Goal: Transaction & Acquisition: Book appointment/travel/reservation

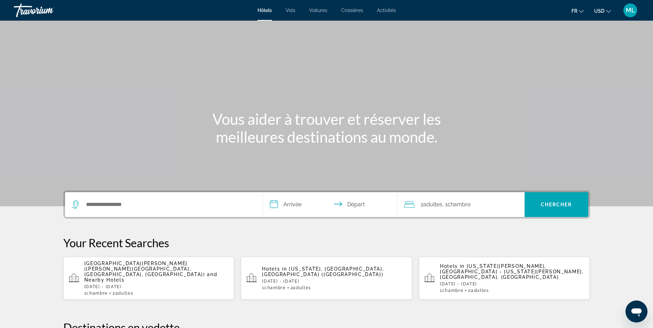
click at [134, 199] on div "Search widget" at bounding box center [164, 204] width 184 height 25
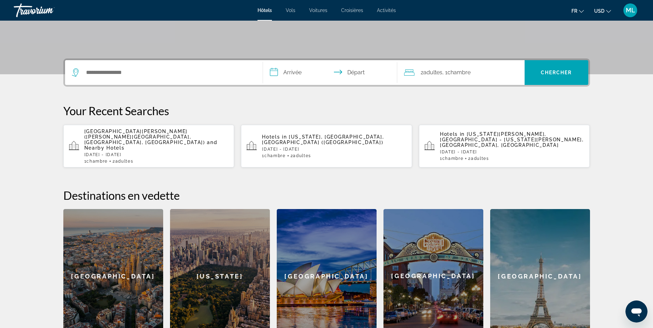
scroll to position [168, 0]
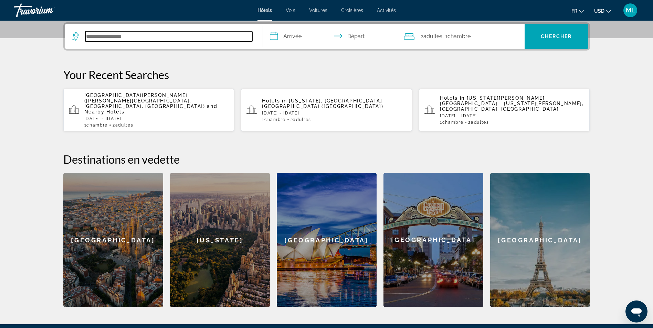
click at [101, 33] on input "Search hotel destination" at bounding box center [168, 36] width 167 height 10
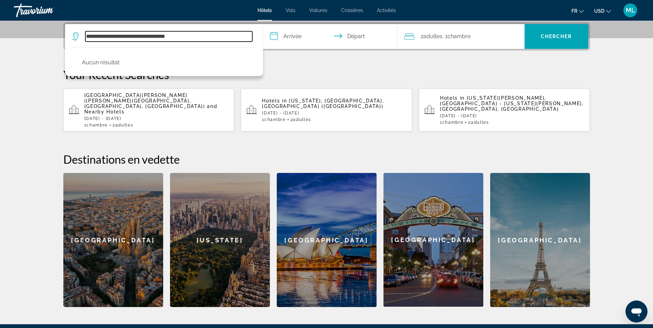
drag, startPoint x: 197, startPoint y: 37, endPoint x: 65, endPoint y: 25, distance: 133.4
click at [65, 25] on div "**********" at bounding box center [326, 36] width 523 height 25
drag, startPoint x: 140, startPoint y: 38, endPoint x: -12, endPoint y: 28, distance: 151.8
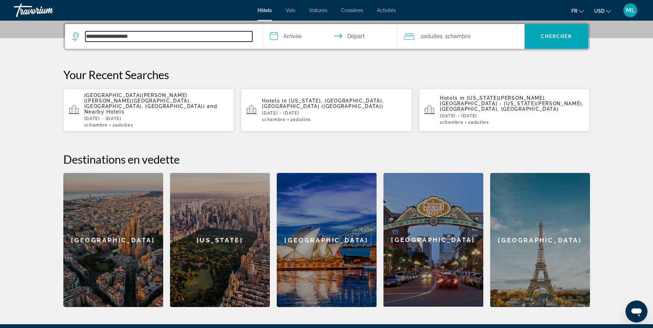
drag, startPoint x: 131, startPoint y: 38, endPoint x: 140, endPoint y: 35, distance: 9.5
click at [131, 38] on input "**********" at bounding box center [168, 36] width 167 height 10
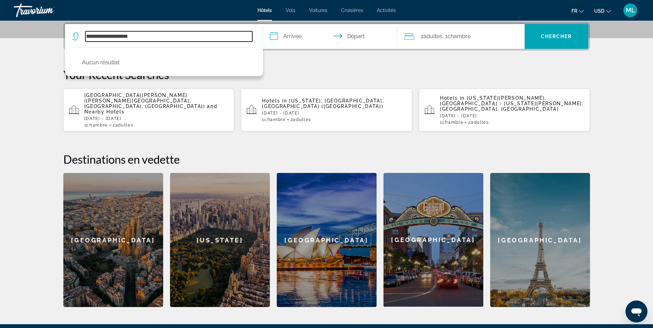
drag, startPoint x: 140, startPoint y: 35, endPoint x: 44, endPoint y: 27, distance: 97.0
click at [44, 27] on section "**********" at bounding box center [326, 69] width 653 height 475
click at [113, 34] on input "**********" at bounding box center [168, 36] width 167 height 10
click at [103, 34] on input "**********" at bounding box center [168, 36] width 167 height 10
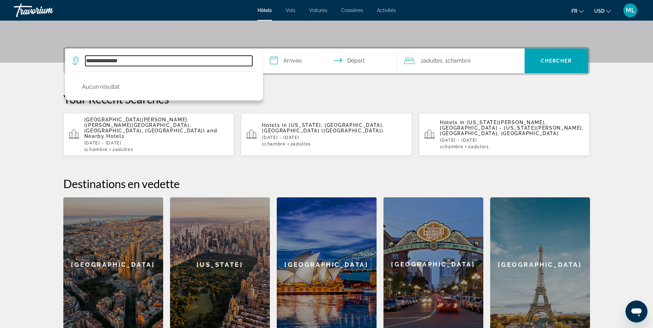
scroll to position [99, 0]
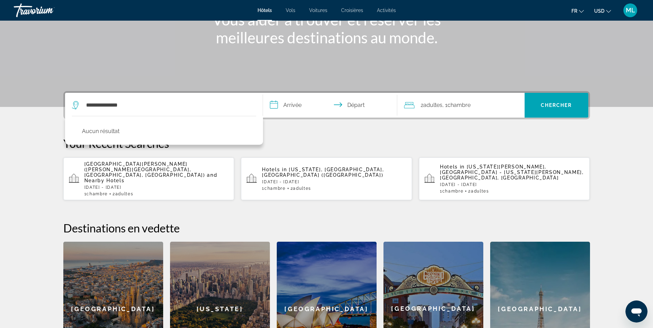
click at [269, 11] on span "Hôtels" at bounding box center [264, 11] width 14 height 6
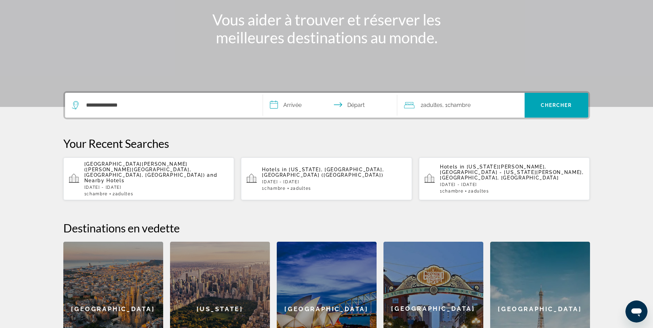
scroll to position [0, 0]
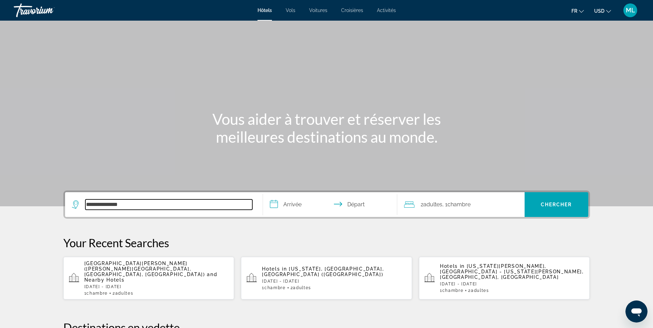
drag, startPoint x: 110, startPoint y: 203, endPoint x: 49, endPoint y: 195, distance: 62.5
click at [49, 195] on section "**********" at bounding box center [326, 237] width 653 height 475
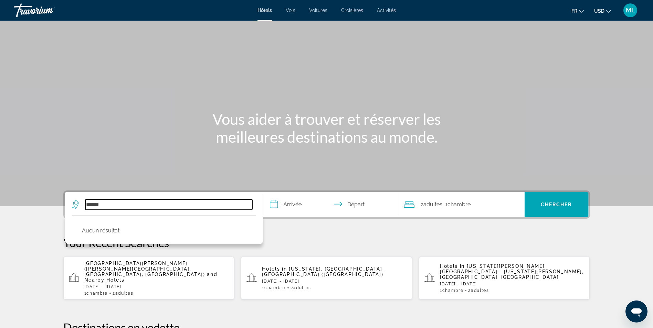
click at [107, 201] on input "******" at bounding box center [168, 205] width 167 height 10
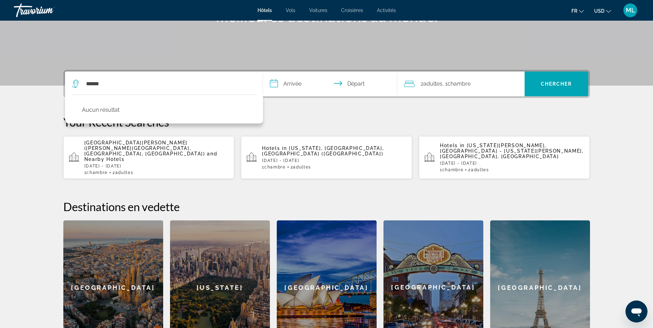
click at [113, 203] on div "Destinations en vedette Sydney San Diego Paris Barcelona New York Sydney San Di…" at bounding box center [326, 277] width 526 height 155
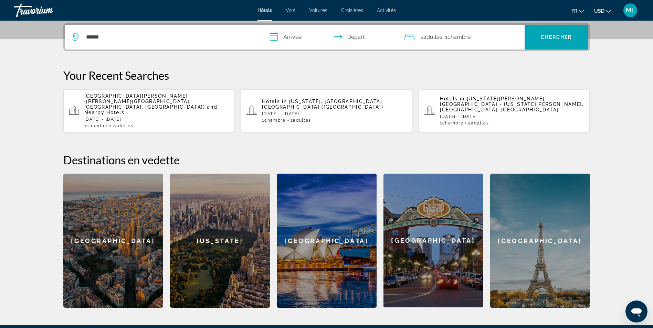
scroll to position [168, 0]
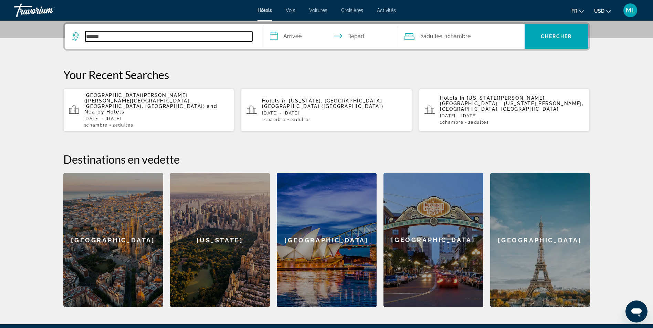
drag, startPoint x: 111, startPoint y: 40, endPoint x: 53, endPoint y: 33, distance: 58.3
click at [53, 33] on div "**********" at bounding box center [327, 164] width 554 height 285
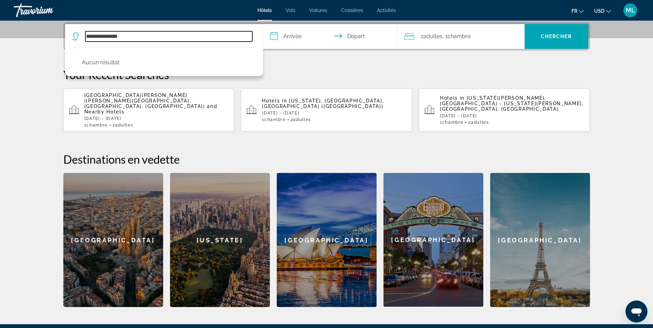
click at [138, 38] on input "**********" at bounding box center [168, 36] width 167 height 10
drag, startPoint x: 145, startPoint y: 35, endPoint x: 51, endPoint y: 33, distance: 93.9
click at [51, 33] on div "**********" at bounding box center [327, 164] width 554 height 285
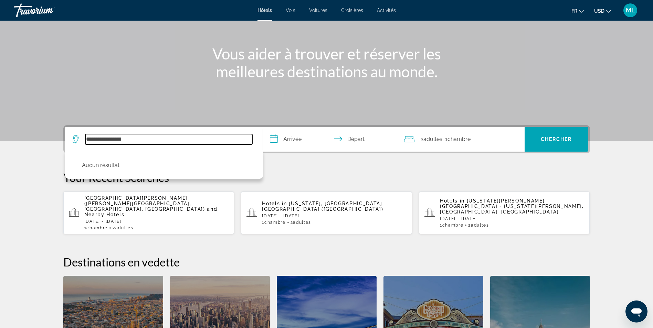
scroll to position [65, 0]
drag, startPoint x: 134, startPoint y: 141, endPoint x: -312, endPoint y: 77, distance: 451.1
click at [0, 77] on html "**********" at bounding box center [326, 99] width 653 height 328
type input "**********"
drag, startPoint x: 138, startPoint y: 137, endPoint x: -3, endPoint y: 133, distance: 141.5
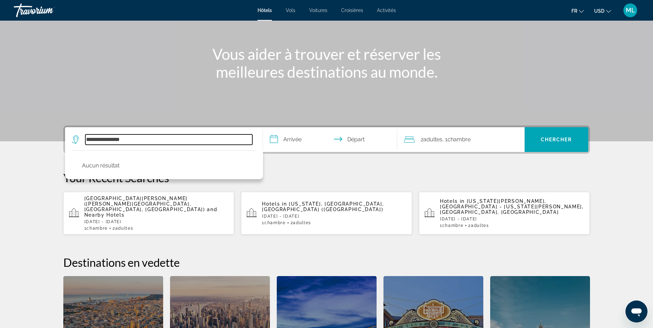
click at [0, 133] on html "**********" at bounding box center [326, 99] width 653 height 328
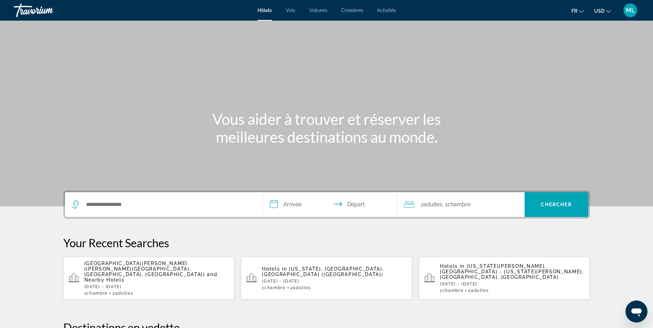
click at [601, 11] on span "USD" at bounding box center [599, 11] width 10 height 6
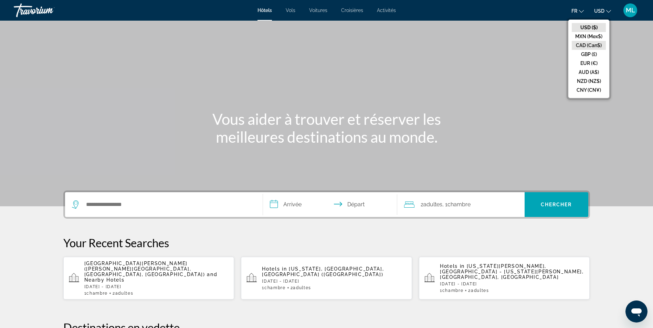
click at [597, 45] on button "CAD (Can$)" at bounding box center [588, 45] width 34 height 9
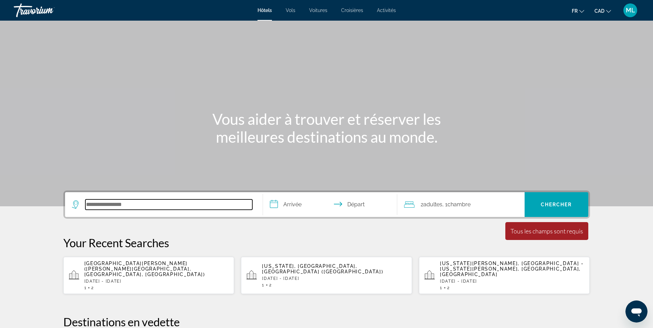
click at [177, 205] on input "Search hotel destination" at bounding box center [168, 205] width 167 height 10
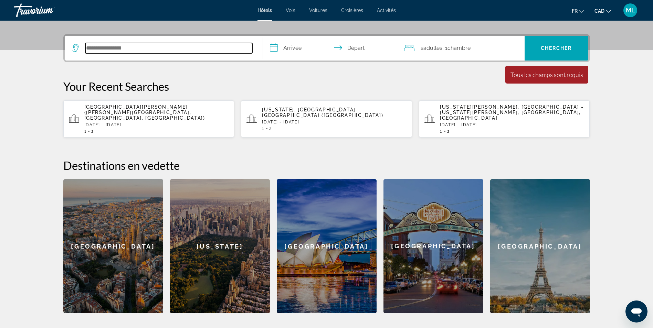
scroll to position [168, 0]
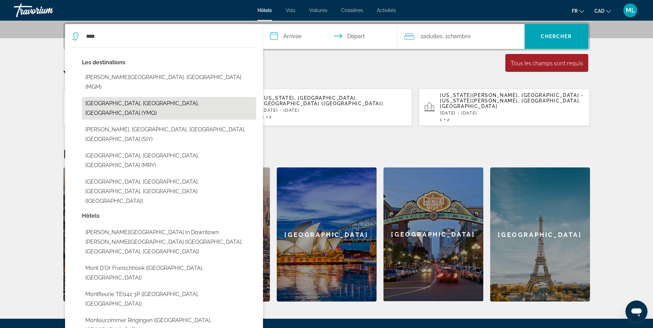
click at [122, 97] on button "[GEOGRAPHIC_DATA], [GEOGRAPHIC_DATA], [GEOGRAPHIC_DATA] (YMQ)" at bounding box center [169, 108] width 174 height 23
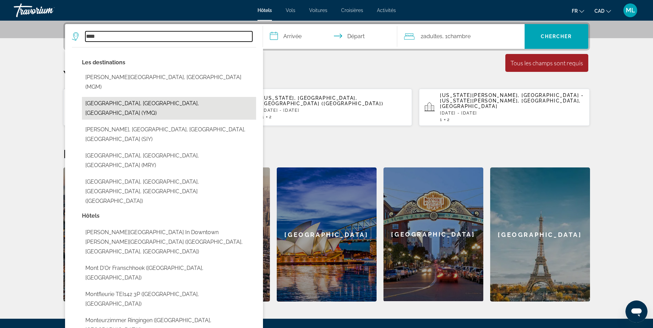
type input "**********"
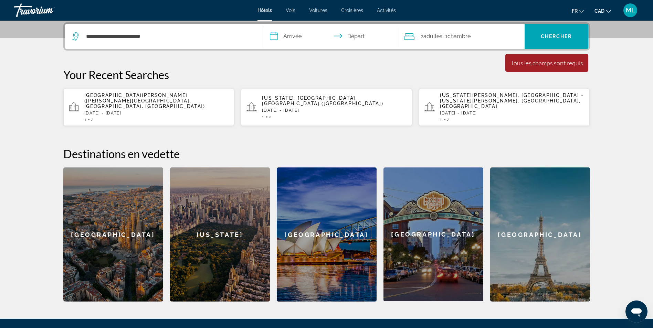
click at [288, 34] on input "**********" at bounding box center [331, 37] width 137 height 27
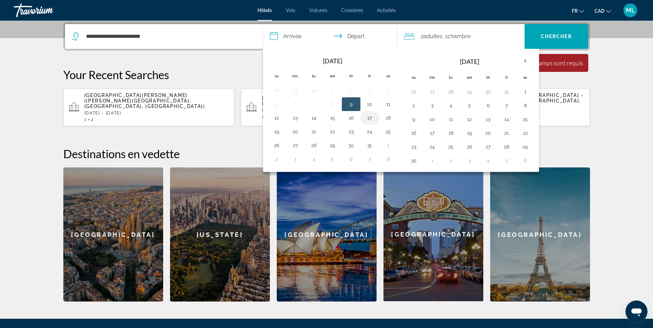
click at [368, 118] on button "17" at bounding box center [369, 118] width 11 height 10
click at [277, 131] on button "19" at bounding box center [276, 132] width 11 height 10
type input "**********"
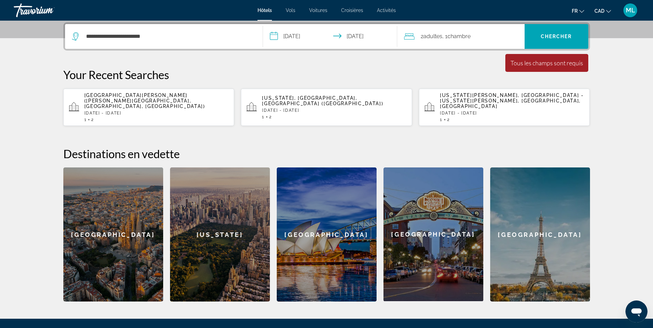
click at [473, 40] on div "2 Adulte Adultes , 1 Chambre pièces" at bounding box center [464, 37] width 120 height 10
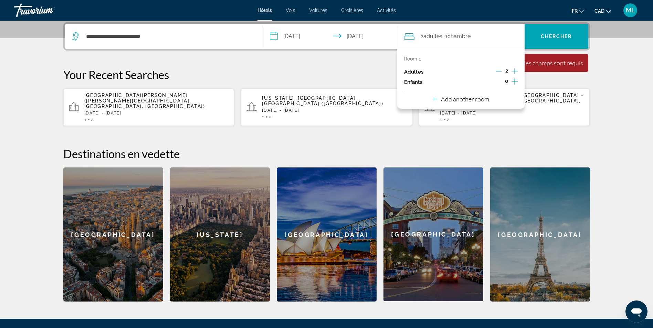
click at [514, 69] on icon "Increment adults" at bounding box center [514, 71] width 6 height 8
click at [545, 44] on span "Search" at bounding box center [556, 36] width 64 height 17
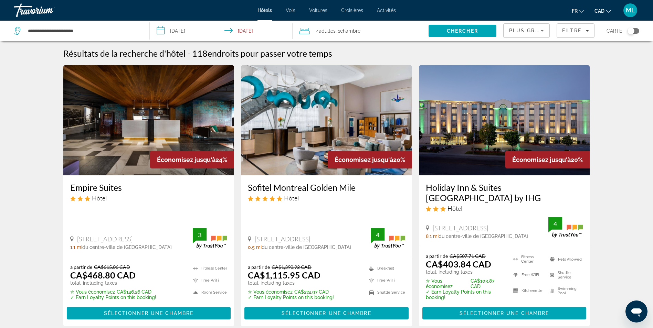
scroll to position [34, 0]
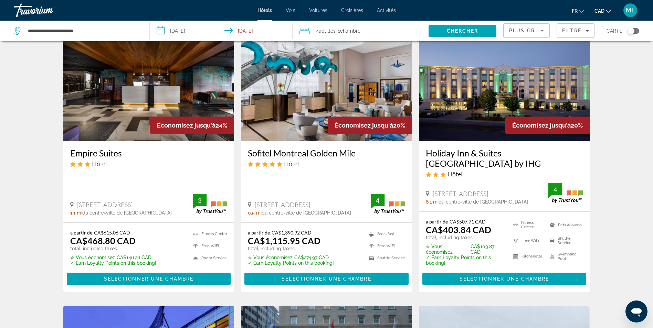
click at [634, 30] on div "Toggle map" at bounding box center [633, 31] width 12 height 6
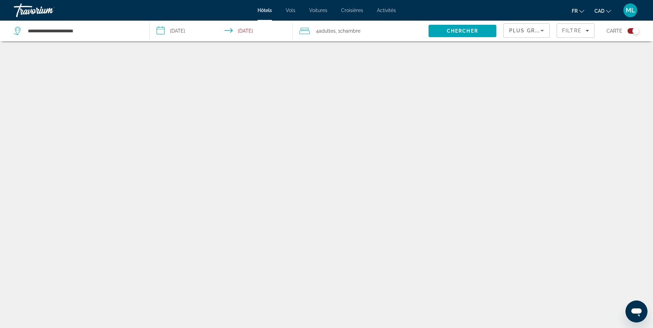
scroll to position [41, 0]
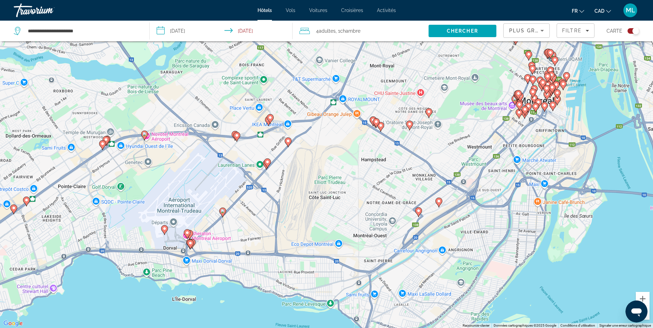
drag, startPoint x: 113, startPoint y: 286, endPoint x: 231, endPoint y: 231, distance: 129.8
click at [231, 231] on div "Pour activer le glissement du marqueur avec le clavier, appuyez sur Alt+Entrée.…" at bounding box center [326, 164] width 653 height 328
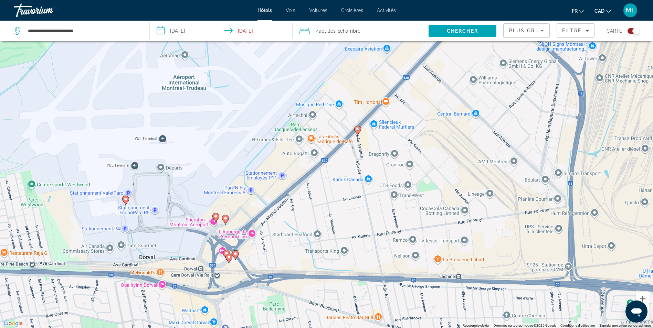
drag, startPoint x: 165, startPoint y: 263, endPoint x: 184, endPoint y: 205, distance: 60.4
click at [184, 205] on div "Pour activer le glissement du marqueur avec le clavier, appuyez sur Alt+Entrée.…" at bounding box center [326, 164] width 653 height 328
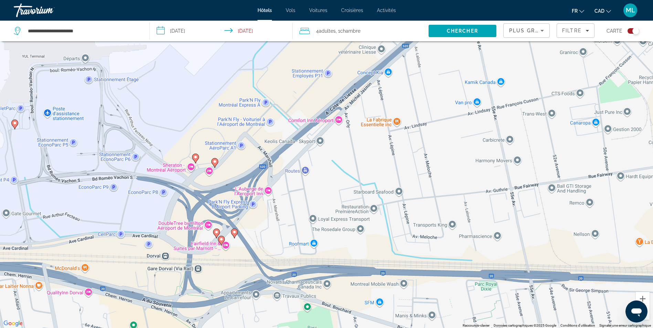
drag, startPoint x: 142, startPoint y: 290, endPoint x: 164, endPoint y: 242, distance: 53.7
click at [164, 242] on div "Pour activer le glissement du marqueur avec le clavier, appuyez sur Alt+Entrée.…" at bounding box center [326, 164] width 653 height 328
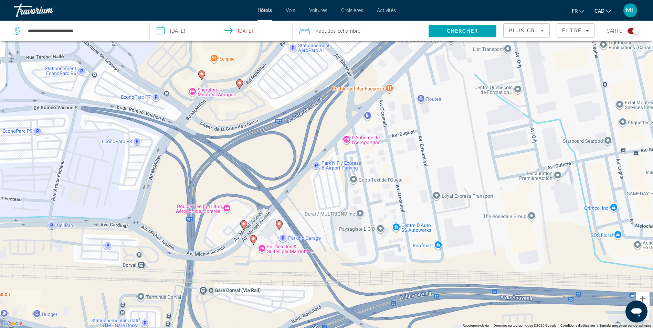
drag, startPoint x: 158, startPoint y: 259, endPoint x: 133, endPoint y: 181, distance: 81.9
click at [133, 181] on div "Pour activer le glissement du marqueur avec le clavier, appuyez sur Alt+Entrée.…" at bounding box center [326, 164] width 653 height 328
click at [282, 250] on div "Pour activer le glissement du marqueur avec le clavier, appuyez sur Alt+Entrée.…" at bounding box center [326, 164] width 653 height 328
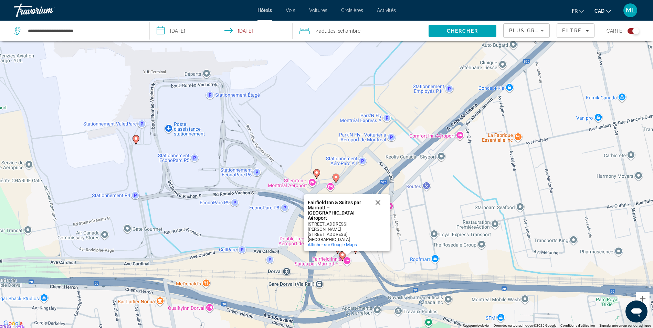
scroll to position [83, 0]
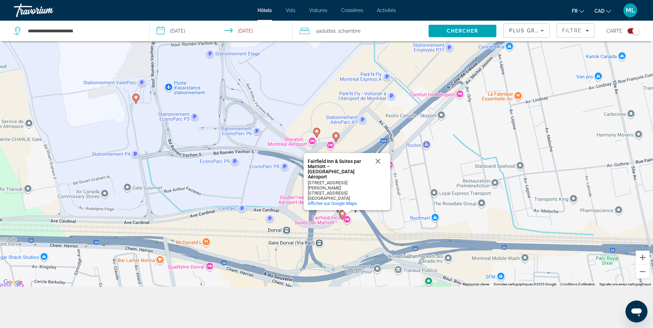
click at [379, 169] on button "Fermer" at bounding box center [378, 161] width 17 height 17
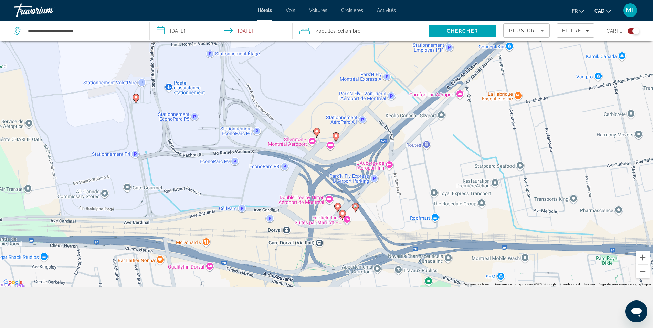
click at [282, 199] on div "Pour activer le glissement du marqueur avec le clavier, appuyez sur Alt+Entrée.…" at bounding box center [326, 123] width 653 height 328
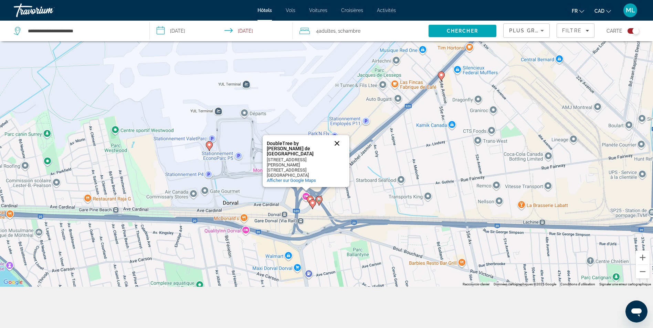
click at [335, 152] on button "Fermer" at bounding box center [337, 143] width 17 height 17
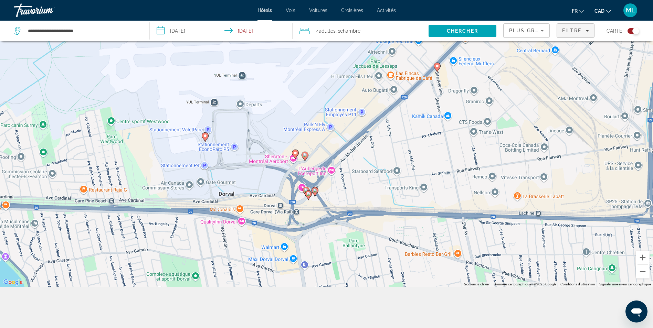
click at [575, 32] on span "Filtre" at bounding box center [572, 31] width 20 height 6
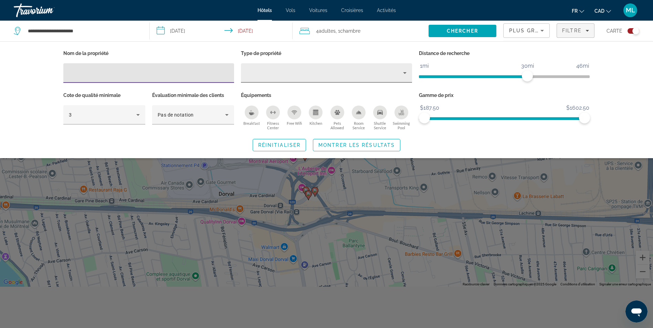
click at [356, 82] on div "Hotel Filters" at bounding box center [326, 72] width 160 height 19
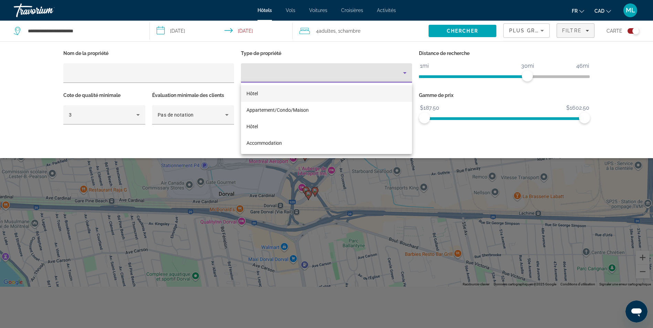
click at [357, 77] on div at bounding box center [326, 164] width 653 height 328
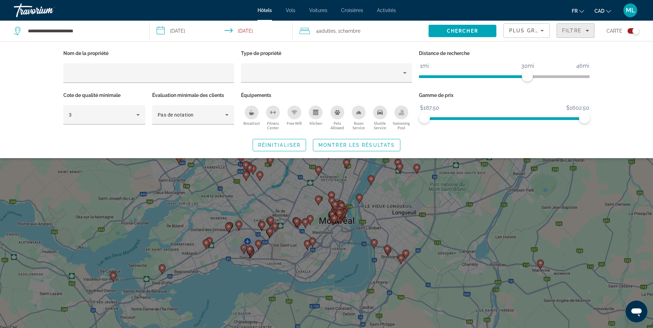
click at [564, 32] on span "Filtre" at bounding box center [572, 31] width 20 height 6
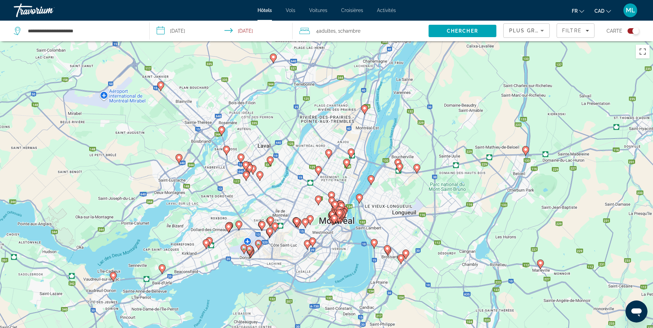
click at [259, 244] on image "Main content" at bounding box center [258, 244] width 4 height 4
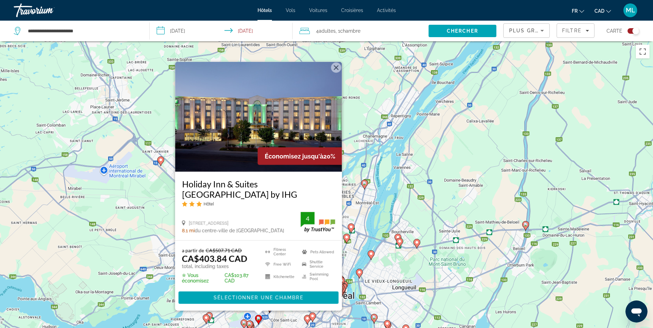
click at [334, 70] on button "Fermer" at bounding box center [336, 68] width 10 height 10
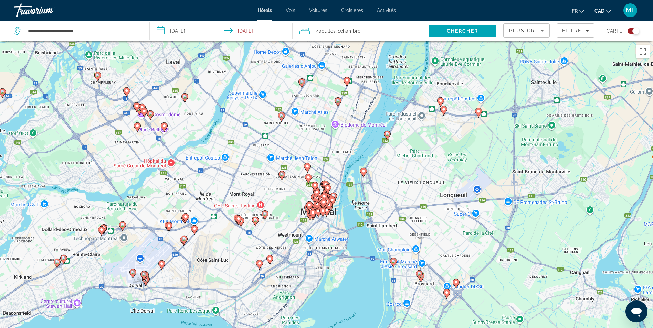
drag, startPoint x: 237, startPoint y: 286, endPoint x: 270, endPoint y: 139, distance: 150.2
click at [270, 139] on div "Pour activer le glissement du marqueur avec le clavier, appuyez sur Alt+Entrée.…" at bounding box center [326, 205] width 653 height 328
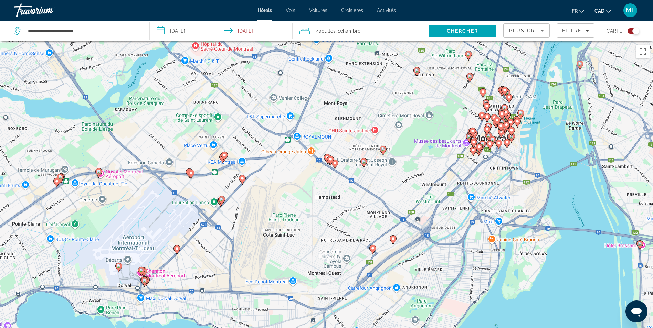
click at [176, 249] on image "Main content" at bounding box center [177, 249] width 4 height 4
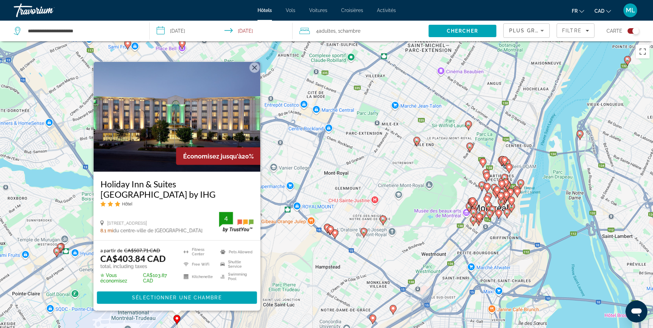
click at [253, 67] on button "Fermer" at bounding box center [254, 68] width 10 height 10
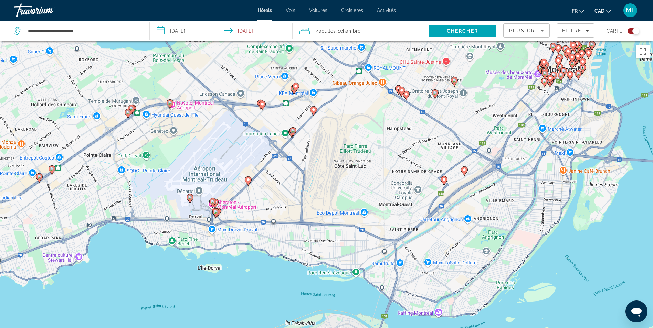
drag, startPoint x: 245, startPoint y: 276, endPoint x: 314, endPoint y: 146, distance: 147.0
click at [314, 146] on div "Pour activer le glissement du marqueur avec le clavier, appuyez sur Alt+Entrée.…" at bounding box center [326, 205] width 653 height 328
click at [189, 196] on image "Main content" at bounding box center [190, 197] width 4 height 4
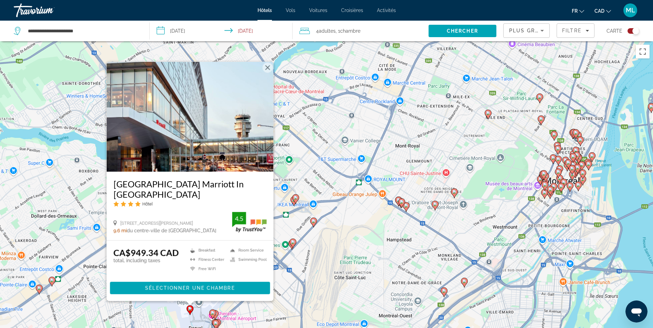
drag, startPoint x: 268, startPoint y: 67, endPoint x: 267, endPoint y: 78, distance: 11.1
click at [269, 67] on button "Fermer" at bounding box center [267, 68] width 10 height 10
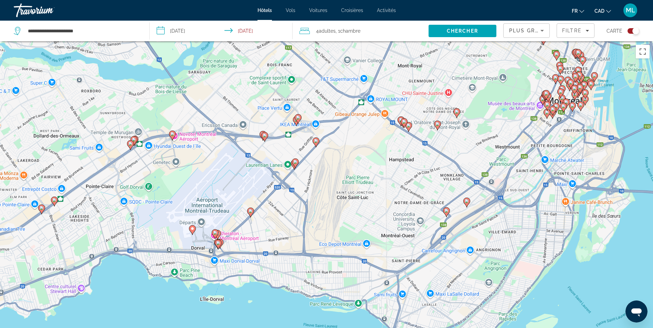
drag, startPoint x: 302, startPoint y: 300, endPoint x: 305, endPoint y: 217, distance: 83.3
click at [305, 217] on div "Pour activer le glissement du marqueur avec le clavier, appuyez sur Alt+Entrée.…" at bounding box center [326, 205] width 653 height 328
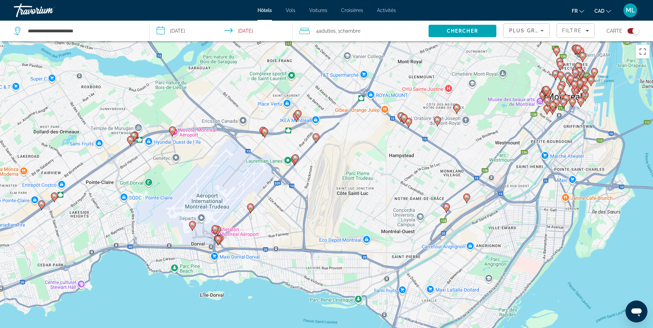
click at [215, 227] on image "Main content" at bounding box center [215, 229] width 4 height 4
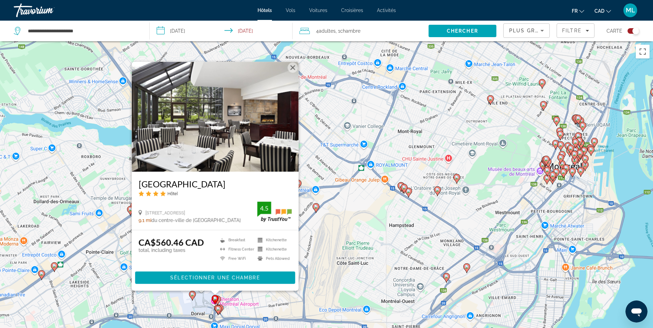
click at [294, 69] on button "Fermer" at bounding box center [292, 68] width 10 height 10
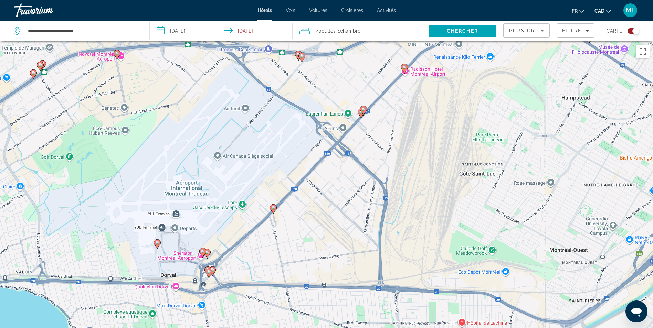
drag, startPoint x: 244, startPoint y: 277, endPoint x: 246, endPoint y: 212, distance: 64.7
click at [246, 212] on div "Pour activer le glissement du marqueur avec le clavier, appuyez sur Alt+Entrée.…" at bounding box center [326, 205] width 653 height 328
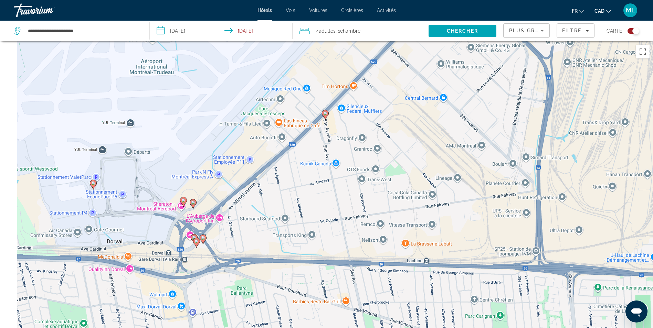
drag, startPoint x: 218, startPoint y: 282, endPoint x: 246, endPoint y: 228, distance: 60.5
click at [246, 228] on div "Pour activer le glissement du marqueur avec le clavier, appuyez sur Alt+Entrée.…" at bounding box center [326, 205] width 653 height 328
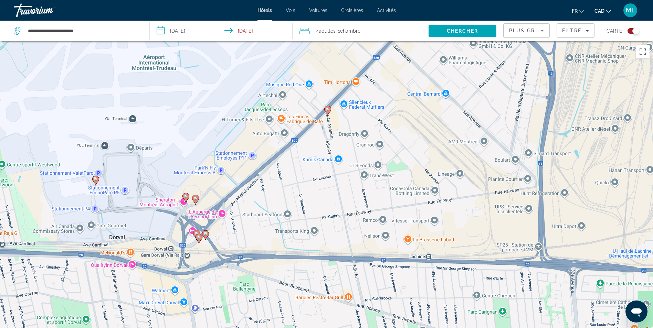
click at [194, 199] on image "Main content" at bounding box center [195, 198] width 4 height 4
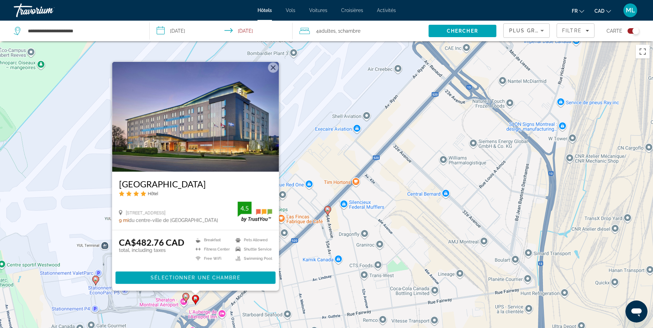
click at [271, 68] on button "Fermer" at bounding box center [273, 68] width 10 height 10
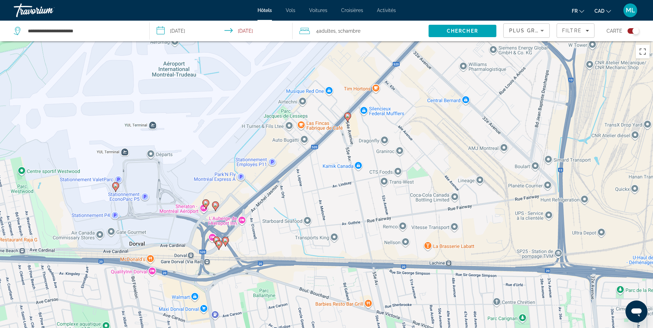
drag, startPoint x: 229, startPoint y: 289, endPoint x: 252, endPoint y: 182, distance: 109.6
click at [252, 182] on div "Pour activer le glissement du marqueur avec le clavier, appuyez sur Alt+Entrée.…" at bounding box center [326, 205] width 653 height 328
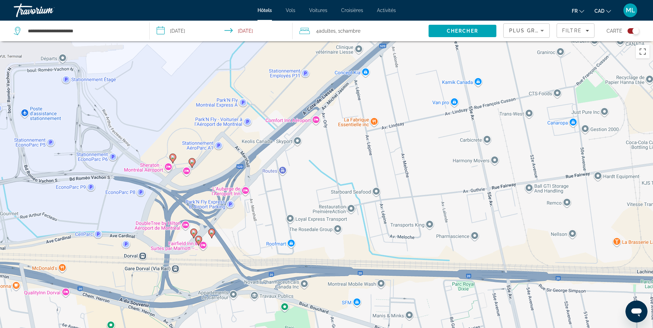
drag, startPoint x: 230, startPoint y: 299, endPoint x: 234, endPoint y: 272, distance: 27.2
click at [234, 272] on div "Pour activer le glissement du marqueur avec le clavier, appuyez sur Alt+Entrée.…" at bounding box center [326, 205] width 653 height 328
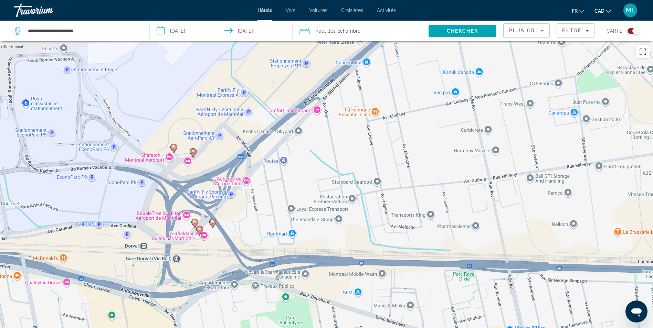
click at [200, 229] on image "Main content" at bounding box center [199, 229] width 4 height 4
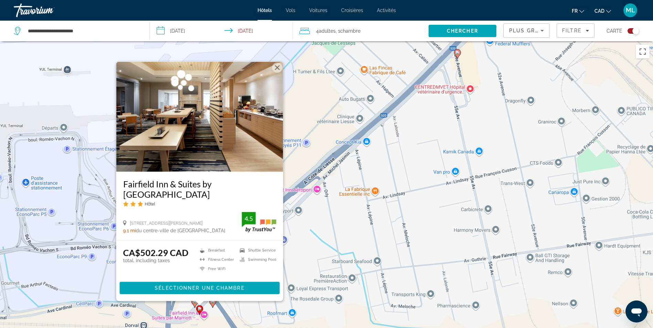
click at [276, 68] on button "Fermer" at bounding box center [277, 68] width 10 height 10
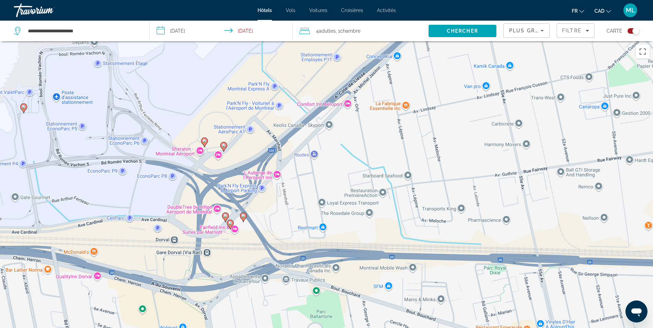
drag, startPoint x: 266, startPoint y: 285, endPoint x: 295, endPoint y: 203, distance: 86.8
click at [295, 203] on div "Pour activer le glissement du marqueur avec le clavier, appuyez sur Alt+Entrée.…" at bounding box center [326, 205] width 653 height 328
click at [231, 223] on image "Main content" at bounding box center [230, 223] width 4 height 4
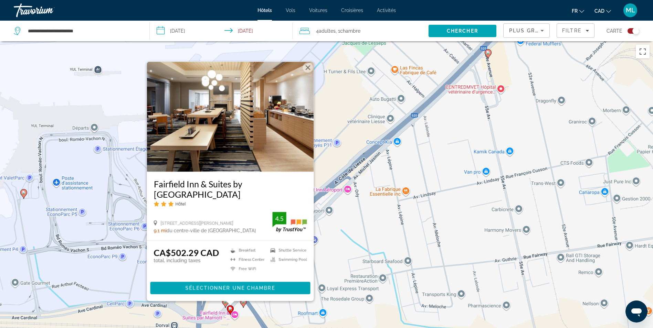
drag, startPoint x: 307, startPoint y: 69, endPoint x: 304, endPoint y: 81, distance: 11.9
click at [307, 69] on button "Fermer" at bounding box center [307, 68] width 10 height 10
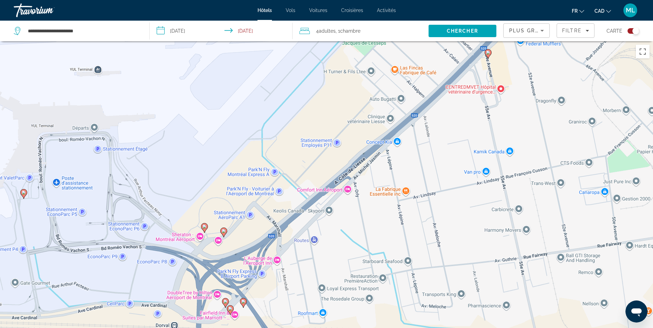
click at [244, 302] on image "Main content" at bounding box center [243, 302] width 4 height 4
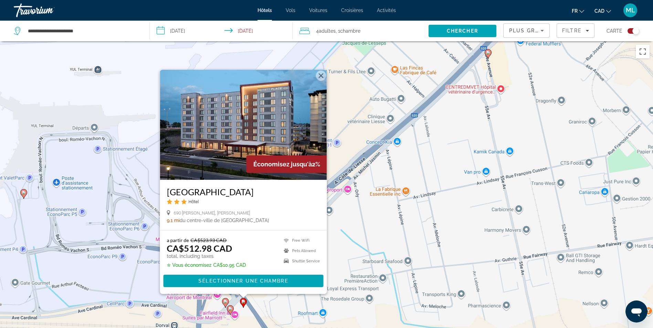
click at [321, 76] on button "Fermer" at bounding box center [320, 76] width 10 height 10
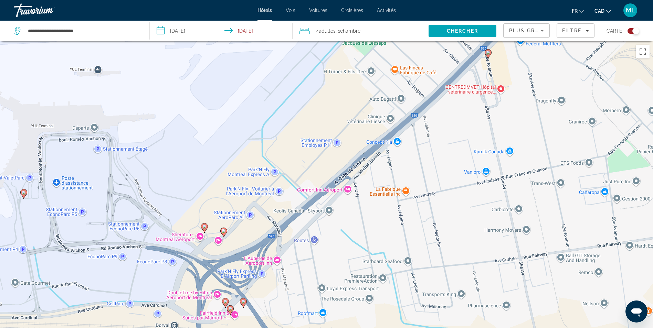
click at [224, 232] on image "Main content" at bounding box center [224, 231] width 4 height 4
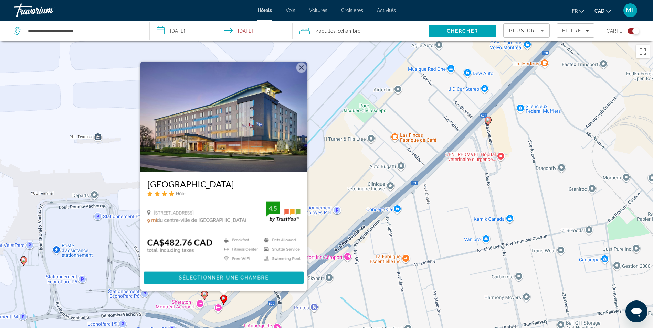
click at [217, 275] on span "Sélectionner une chambre" at bounding box center [223, 278] width 89 height 6
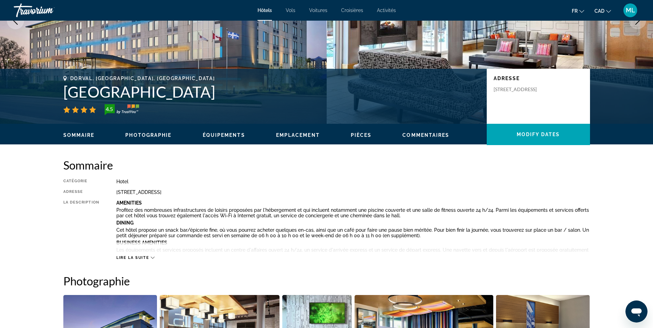
scroll to position [138, 0]
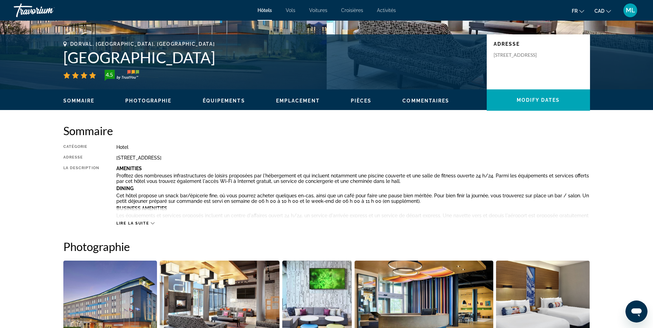
click at [140, 224] on span "Lire la suite" at bounding box center [132, 223] width 33 height 4
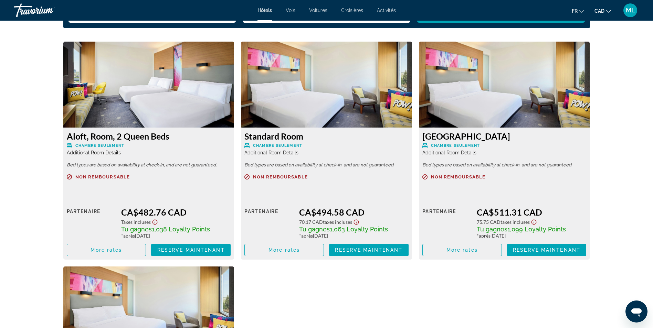
scroll to position [1170, 0]
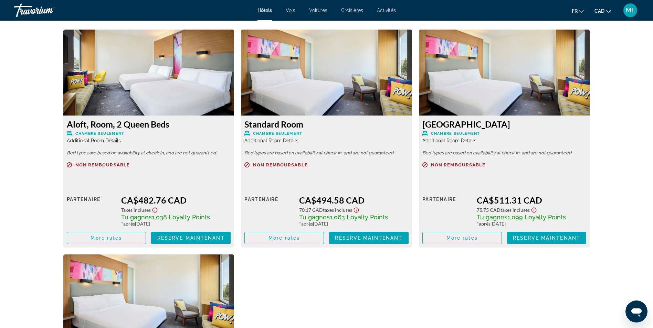
click at [108, 140] on span "Additional Room Details" at bounding box center [94, 141] width 54 height 6
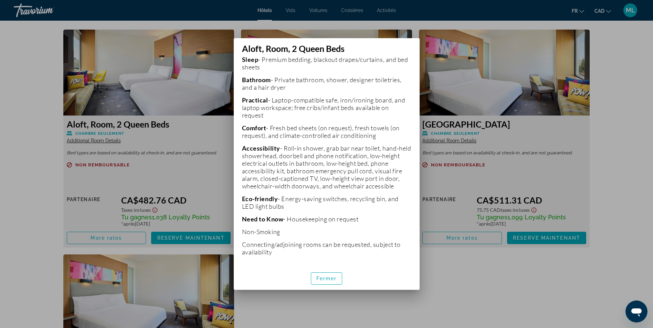
scroll to position [224, 0]
click at [330, 279] on span "Fermer" at bounding box center [326, 279] width 21 height 6
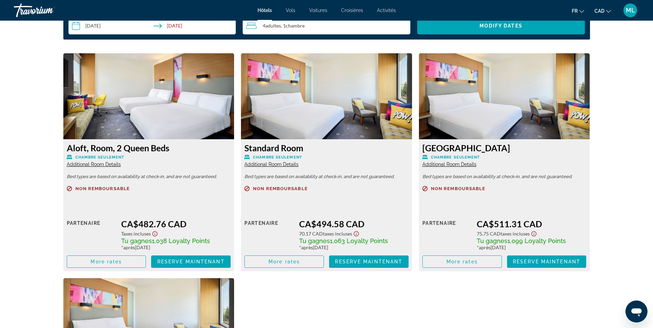
scroll to position [1135, 0]
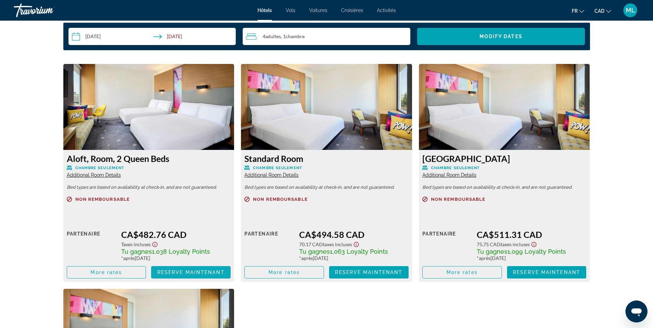
click at [193, 271] on span "Reserve maintenant" at bounding box center [190, 273] width 67 height 6
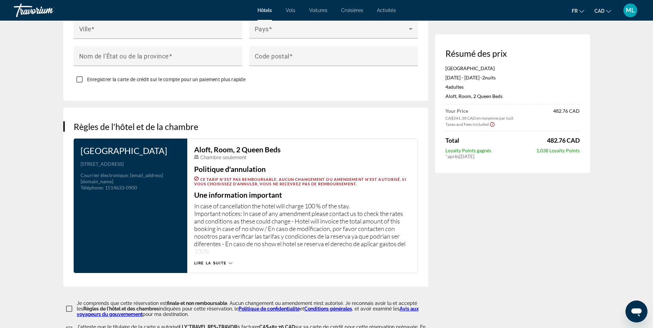
scroll to position [791, 0]
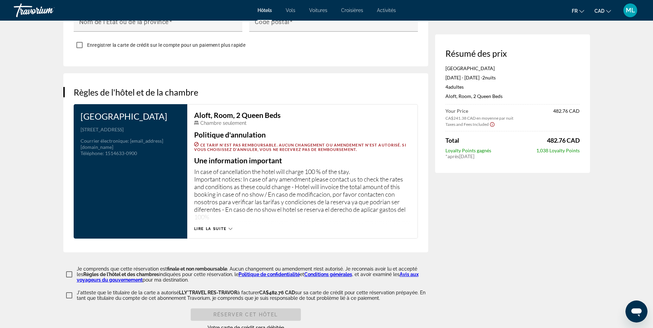
click at [222, 227] on span "Lire la suite" at bounding box center [210, 229] width 33 height 4
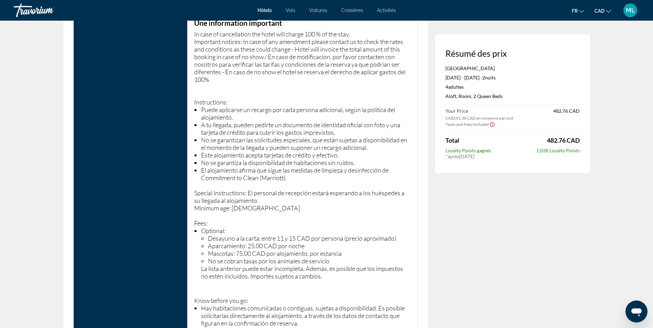
scroll to position [963, 0]
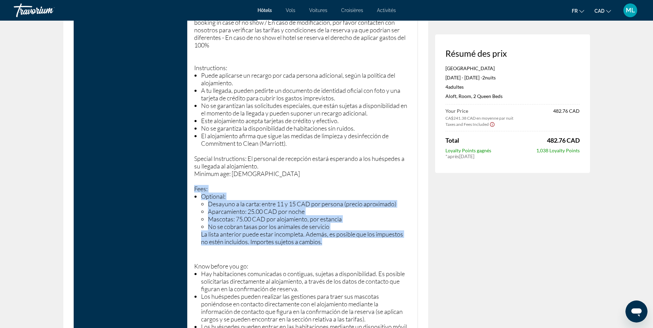
drag, startPoint x: 195, startPoint y: 186, endPoint x: 341, endPoint y: 243, distance: 156.7
click at [341, 243] on p "In case of cancellation the hotel will charge 100 % of the stay. Important noti…" at bounding box center [302, 292] width 216 height 593
copy p "Fees: Optional: Desayuno a la carta: entre 11 y 15 CAD por persona (precio apro…"
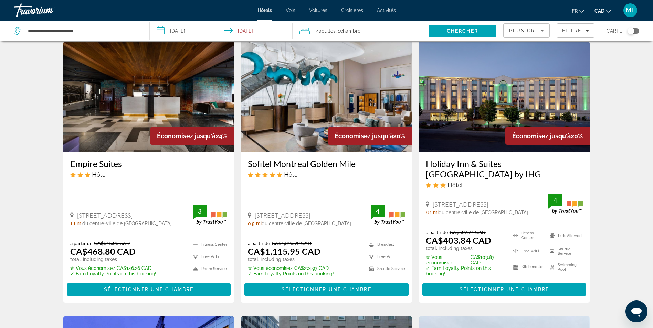
scroll to position [34, 0]
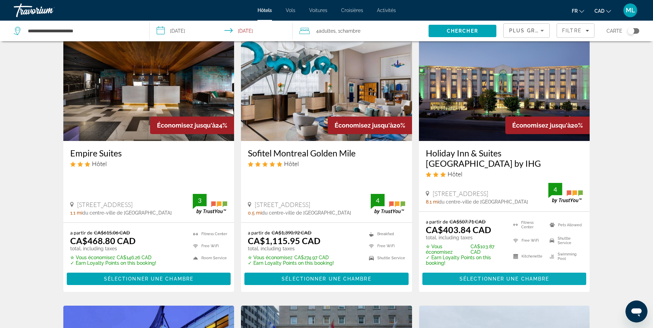
click at [532, 277] on span "Sélectionner une chambre" at bounding box center [503, 279] width 89 height 6
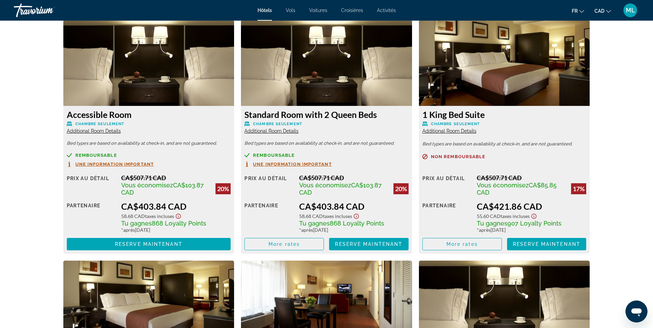
scroll to position [963, 0]
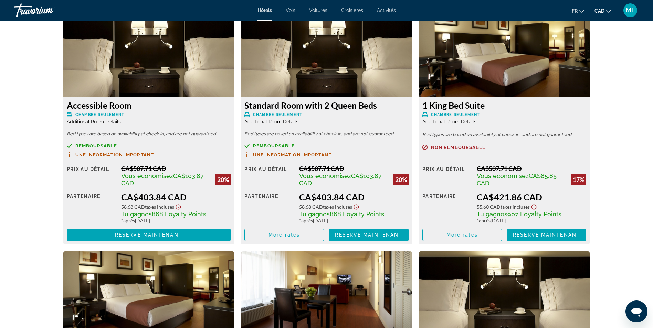
click at [322, 154] on span "Une information important" at bounding box center [292, 155] width 79 height 4
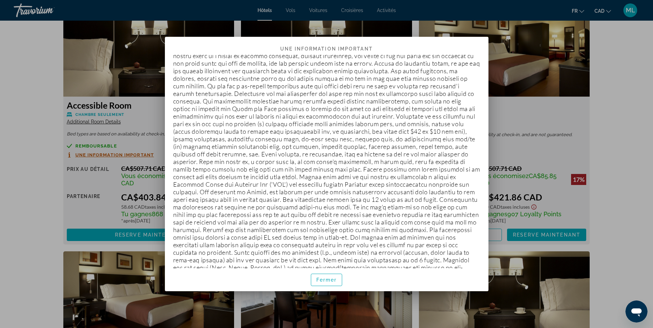
scroll to position [103, 0]
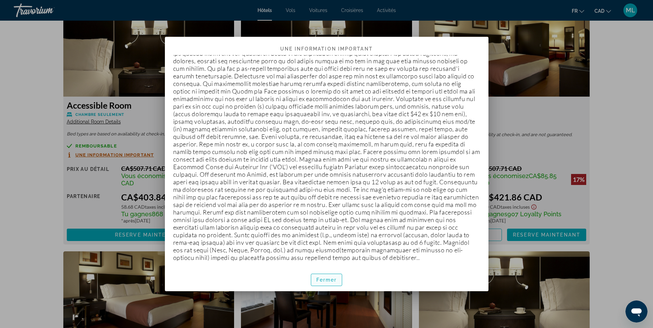
click at [325, 278] on span "Fermer" at bounding box center [326, 280] width 21 height 6
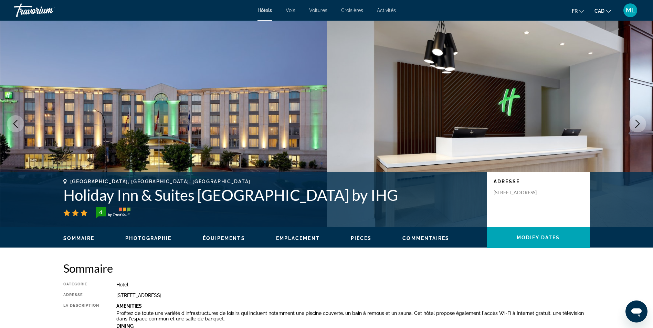
scroll to position [963, 0]
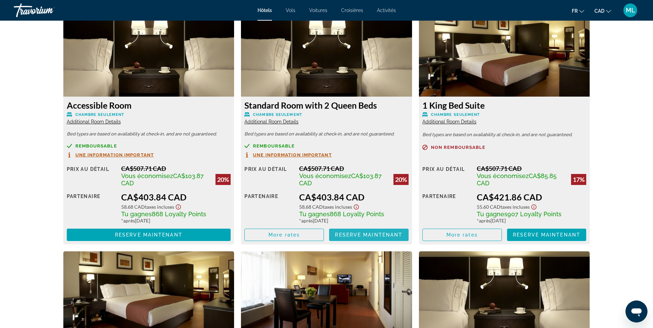
click at [350, 234] on span "Reserve maintenant" at bounding box center [368, 235] width 67 height 6
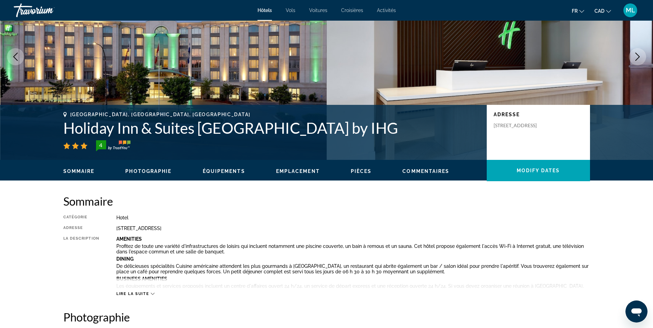
scroll to position [69, 0]
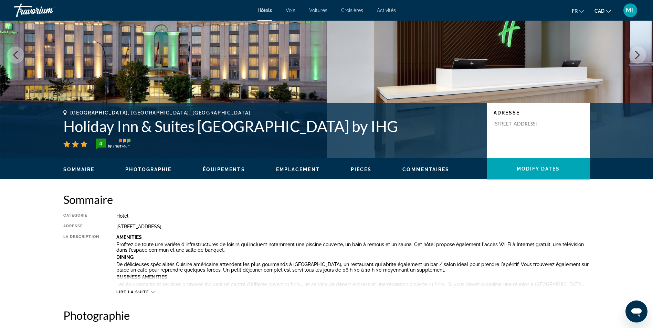
click at [229, 167] on button "Équipements" at bounding box center [224, 170] width 42 height 6
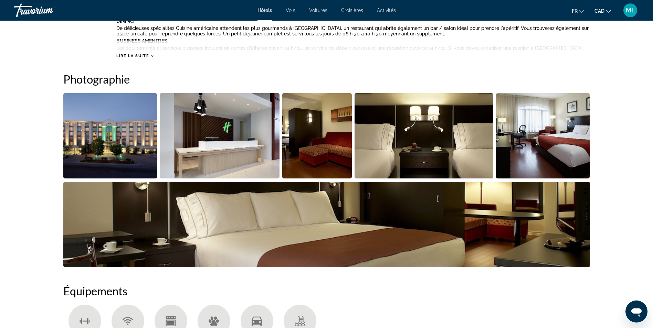
scroll to position [310, 0]
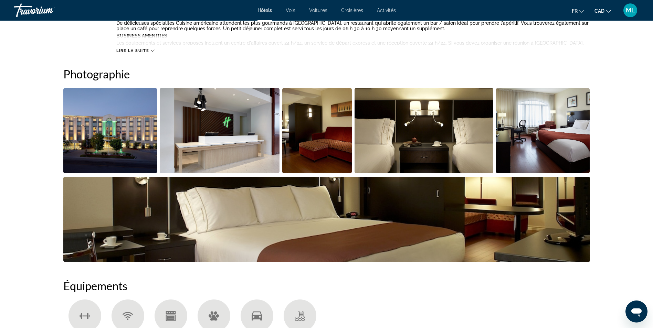
click at [125, 130] on img "Open full-screen image slider" at bounding box center [110, 130] width 94 height 85
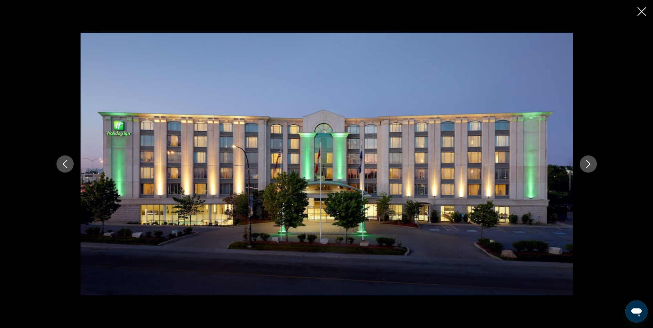
click at [638, 13] on icon "Close slideshow" at bounding box center [641, 11] width 9 height 9
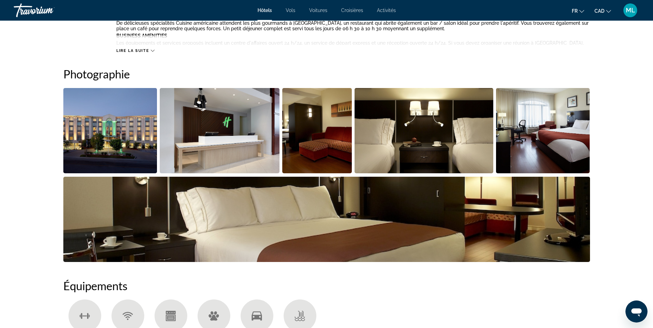
click at [135, 51] on span "Lire la suite" at bounding box center [132, 51] width 33 height 4
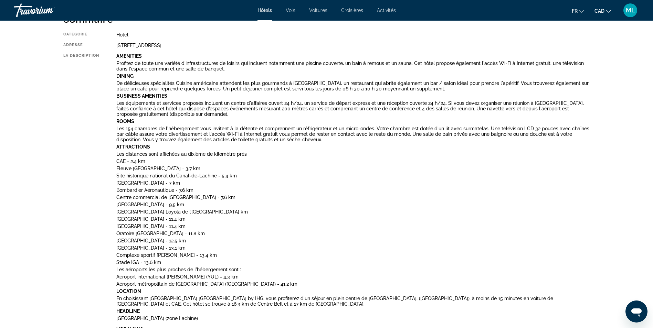
scroll to position [173, 0]
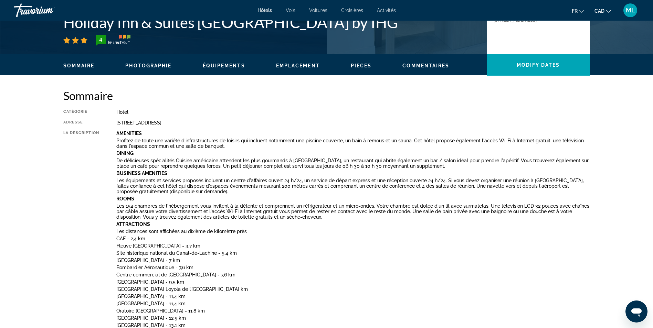
click at [281, 66] on span "Emplacement" at bounding box center [298, 66] width 44 height 6
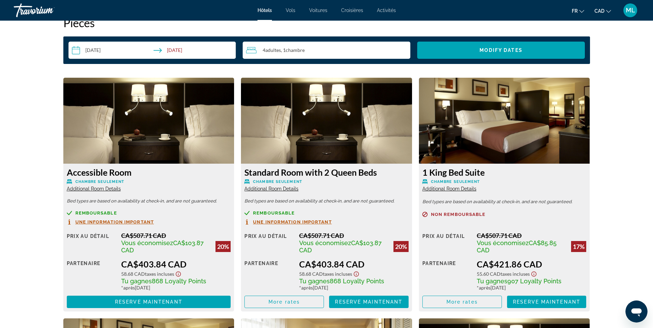
scroll to position [1192, 0]
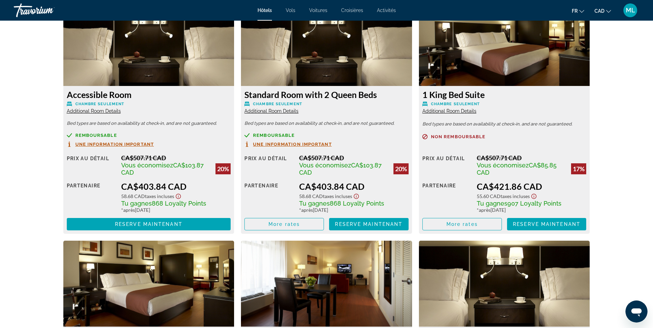
click at [276, 112] on span "Additional Room Details" at bounding box center [271, 111] width 54 height 6
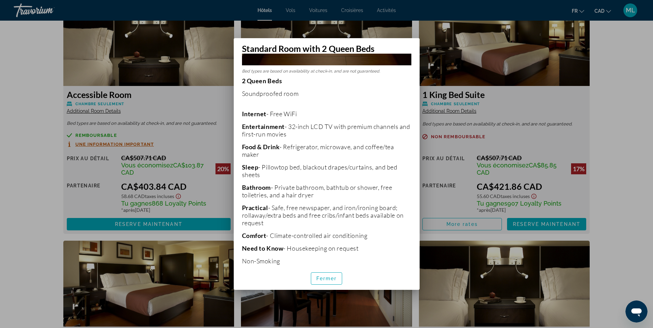
scroll to position [264, 0]
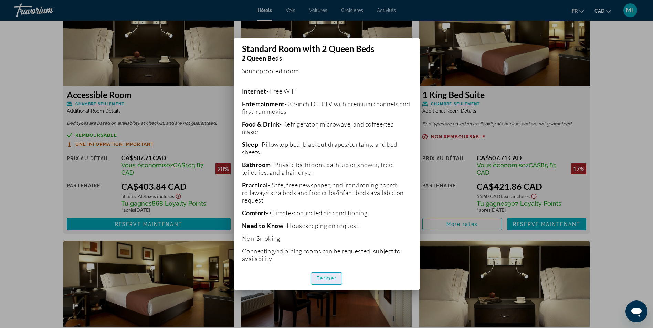
click at [323, 277] on span "Fermer" at bounding box center [326, 279] width 21 height 6
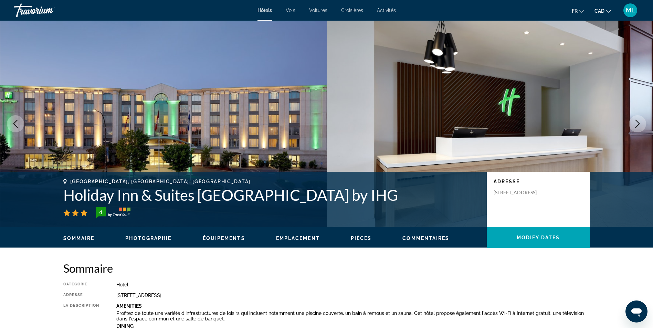
scroll to position [1192, 0]
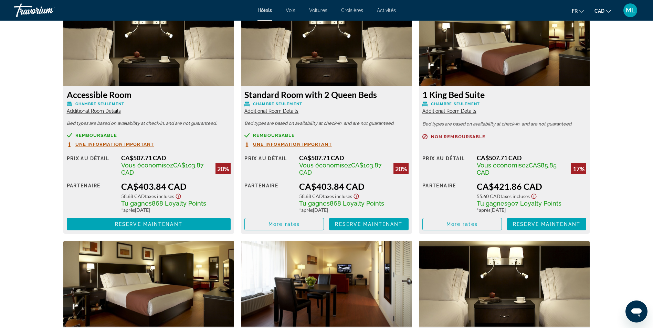
click at [310, 143] on span "Une information important" at bounding box center [292, 144] width 79 height 4
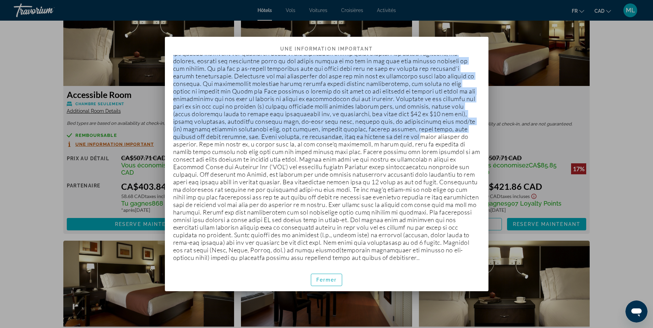
scroll to position [103, 0]
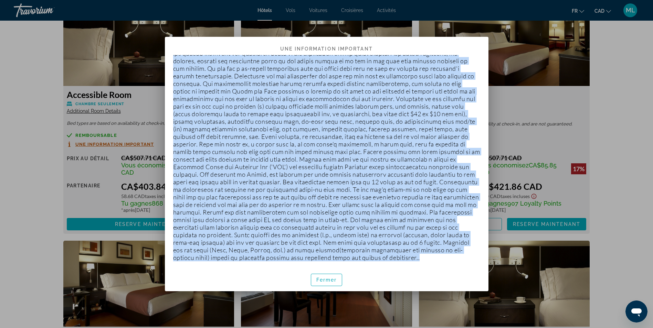
drag, startPoint x: 173, startPoint y: 66, endPoint x: 362, endPoint y: 258, distance: 269.1
click at [362, 258] on p at bounding box center [326, 113] width 307 height 295
copy p "In connection with facilitating your hotel transaction, the charge to your meth…"
click at [334, 276] on span "button" at bounding box center [326, 280] width 31 height 17
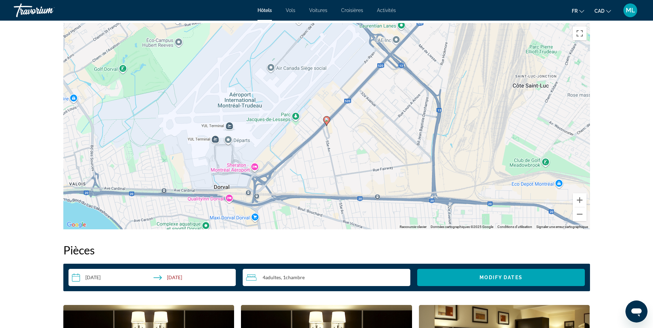
scroll to position [882, 0]
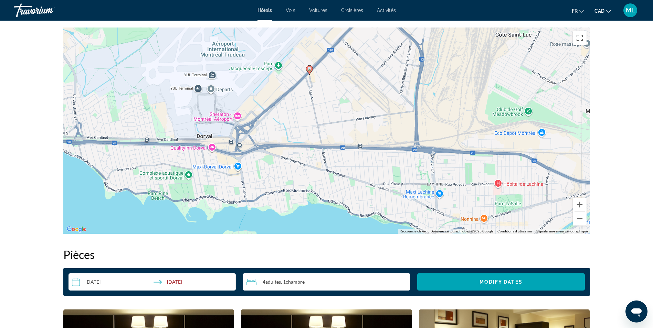
drag, startPoint x: 275, startPoint y: 222, endPoint x: 258, endPoint y: 166, distance: 58.7
click at [258, 166] on div "Pour activer le glissement du marqueur avec le clavier, appuyez sur Alt+Entrée.…" at bounding box center [326, 131] width 526 height 206
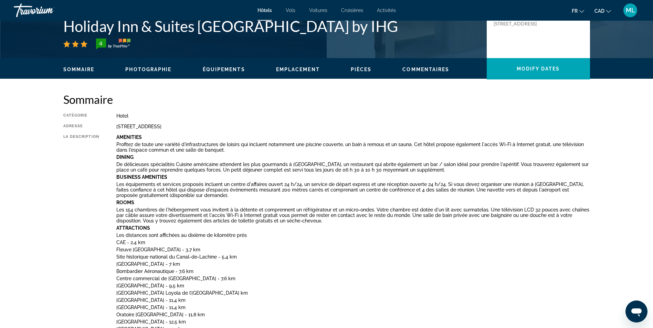
scroll to position [126, 0]
